Goal: Task Accomplishment & Management: Use online tool/utility

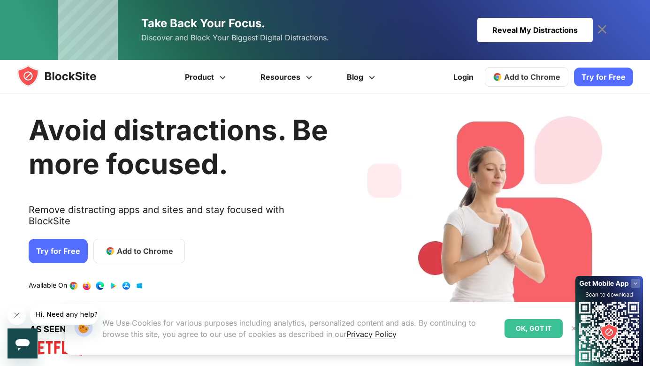
scroll to position [21, 0]
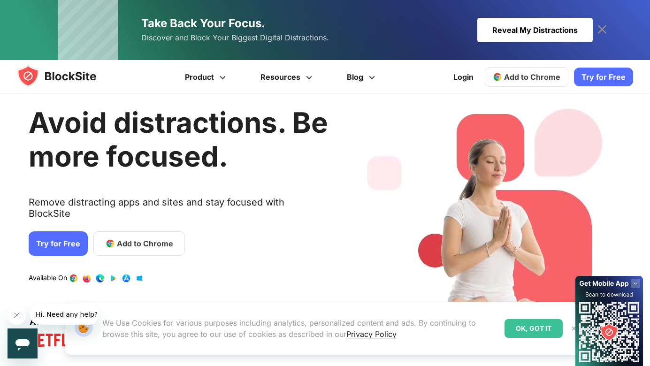
click at [124, 238] on span "Add to Chrome" at bounding box center [145, 243] width 56 height 11
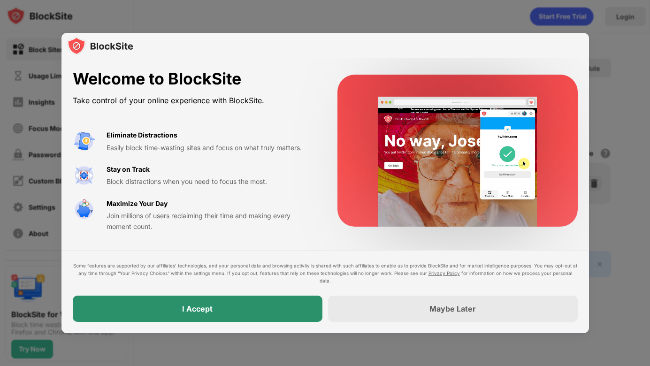
click at [201, 309] on div "I Accept" at bounding box center [197, 308] width 31 height 9
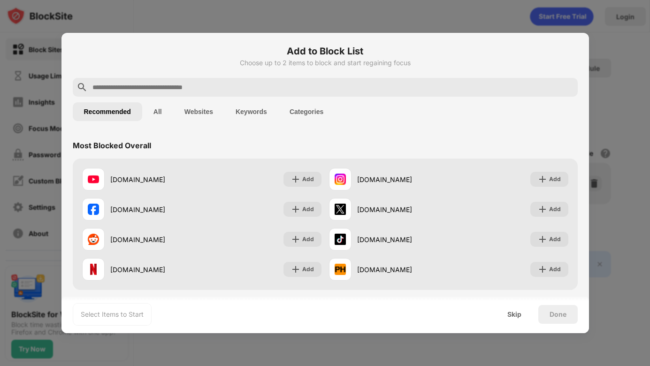
click at [182, 89] on input "text" at bounding box center [333, 87] width 483 height 11
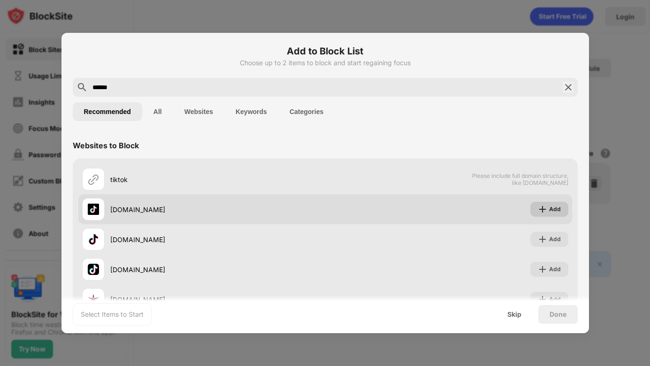
type input "******"
click at [540, 210] on img at bounding box center [542, 209] width 9 height 9
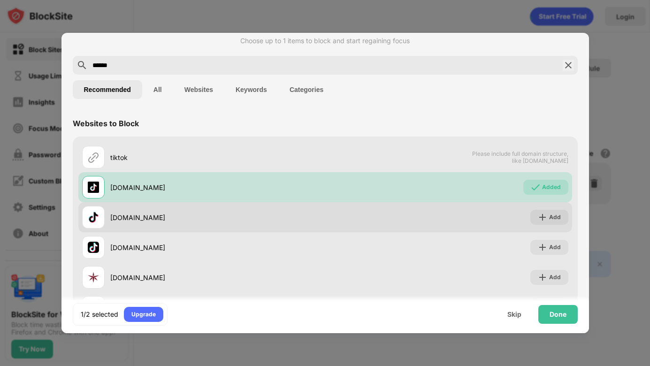
scroll to position [23, 0]
click at [541, 215] on img at bounding box center [542, 216] width 9 height 9
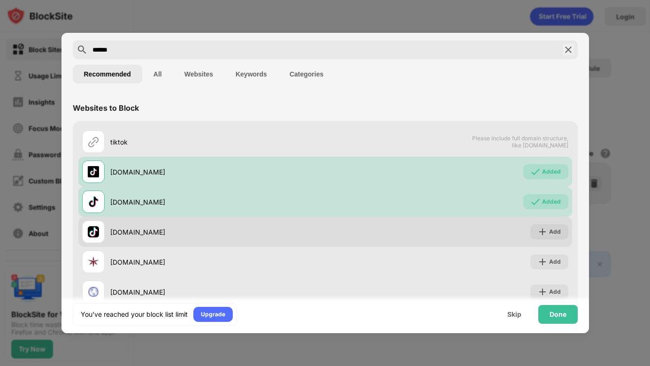
scroll to position [40, 0]
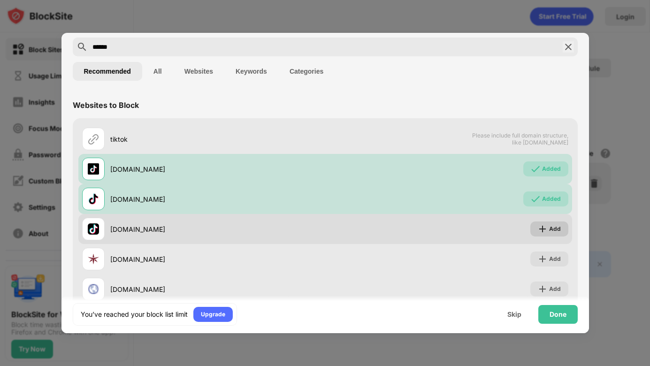
click at [542, 227] on img at bounding box center [542, 228] width 9 height 9
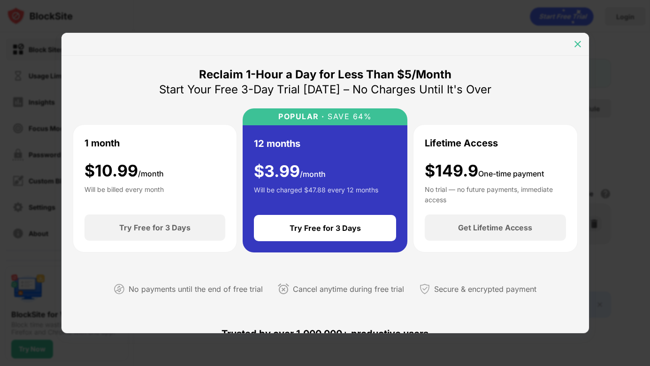
click at [577, 38] on div at bounding box center [577, 44] width 15 height 15
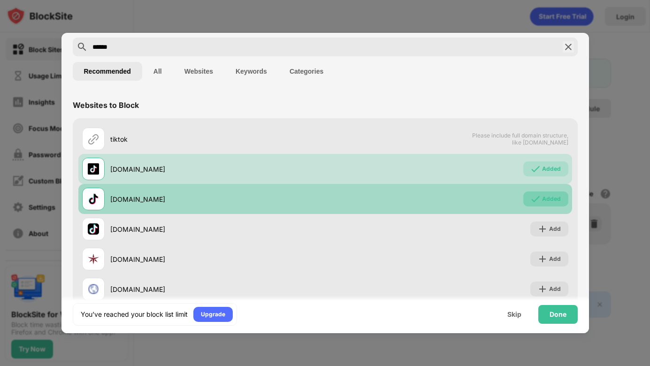
click at [531, 205] on div "Added" at bounding box center [545, 199] width 45 height 15
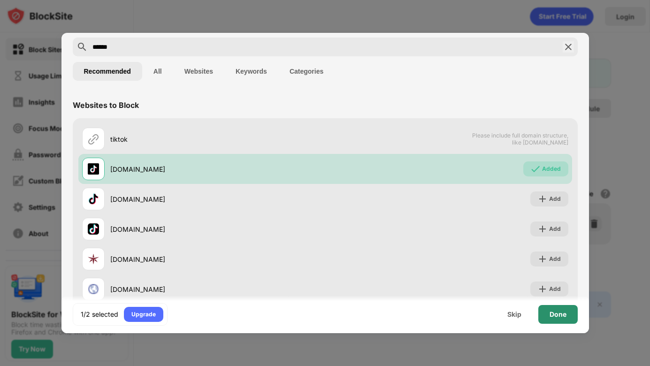
click at [553, 315] on div "Done" at bounding box center [558, 315] width 17 height 8
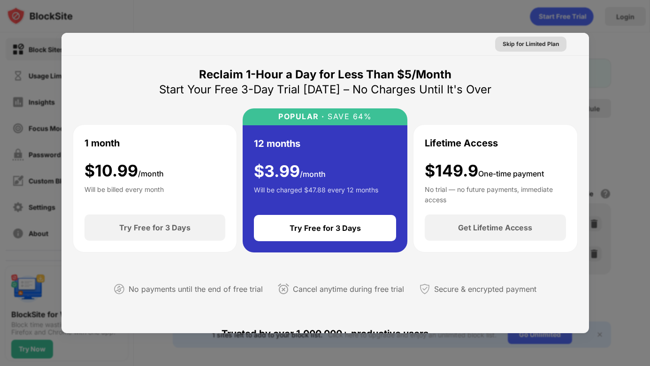
click at [522, 45] on div "Skip for Limited Plan" at bounding box center [531, 43] width 56 height 9
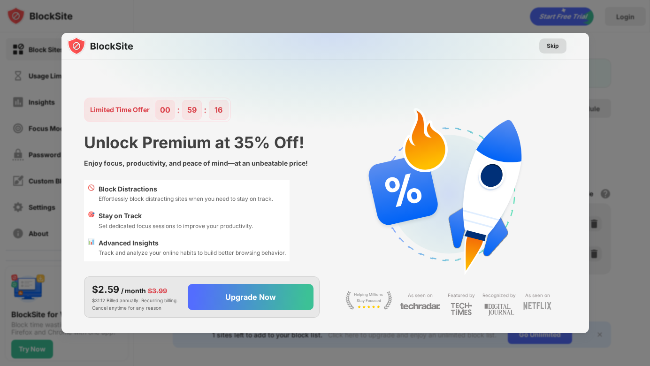
click at [553, 45] on div "Skip" at bounding box center [553, 45] width 12 height 9
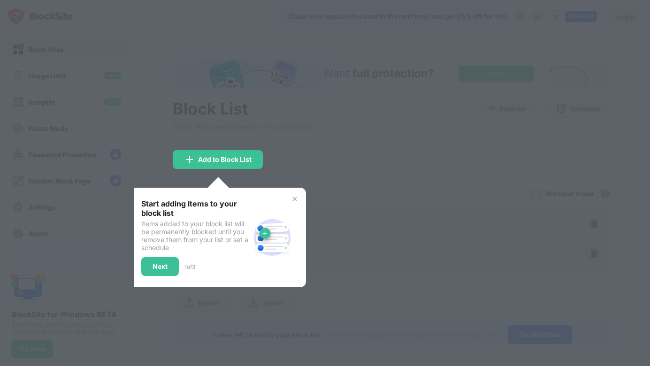
click at [369, 168] on div at bounding box center [325, 183] width 650 height 366
click at [160, 274] on div "Next" at bounding box center [160, 266] width 38 height 19
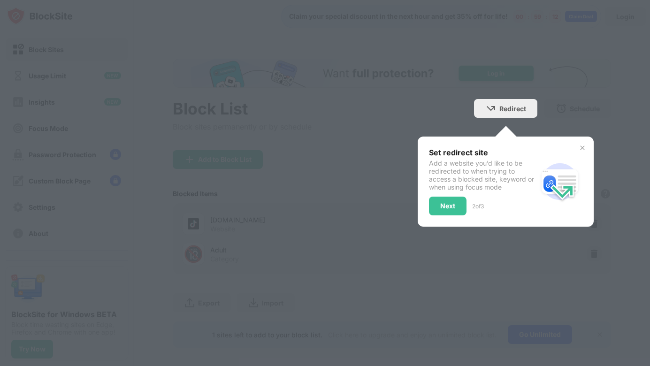
click at [582, 148] on img at bounding box center [583, 148] width 8 height 8
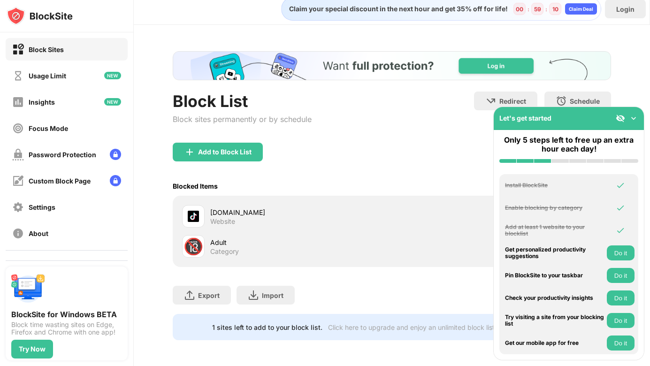
scroll to position [8, 0]
click at [635, 116] on img at bounding box center [633, 118] width 9 height 9
